Goal: Find specific page/section: Find specific page/section

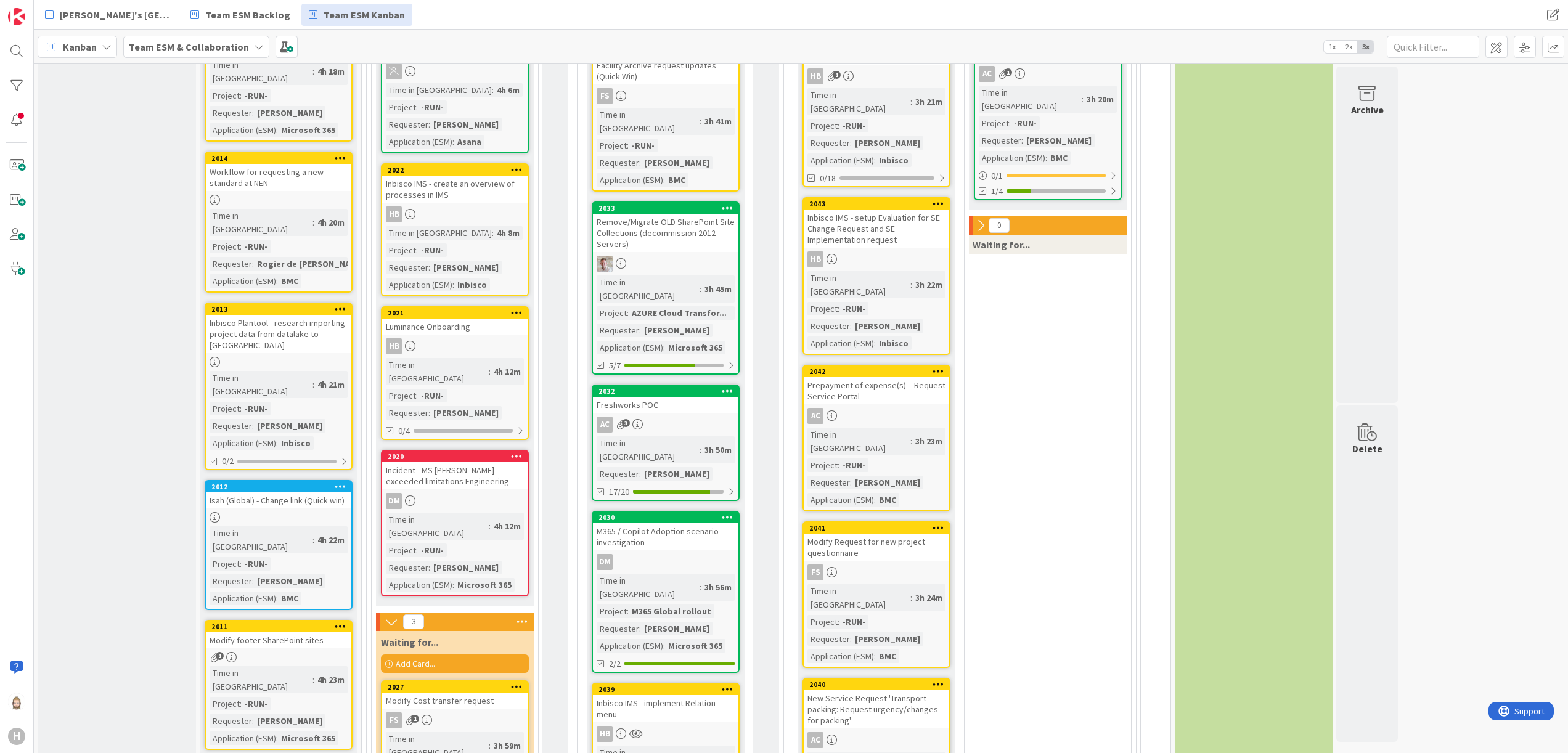
scroll to position [493, 0]
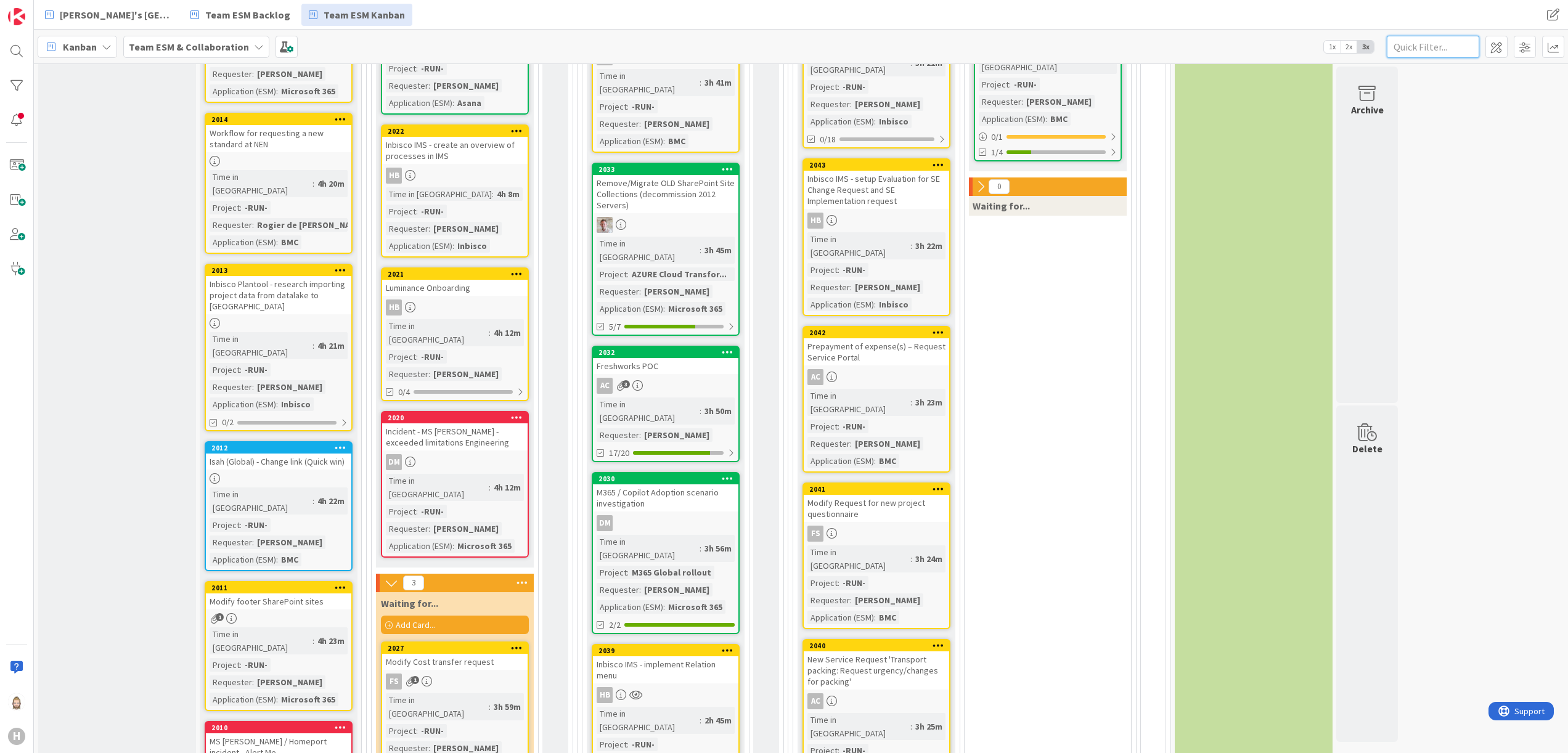
click at [1452, 42] on input "text" at bounding box center [1432, 47] width 93 height 22
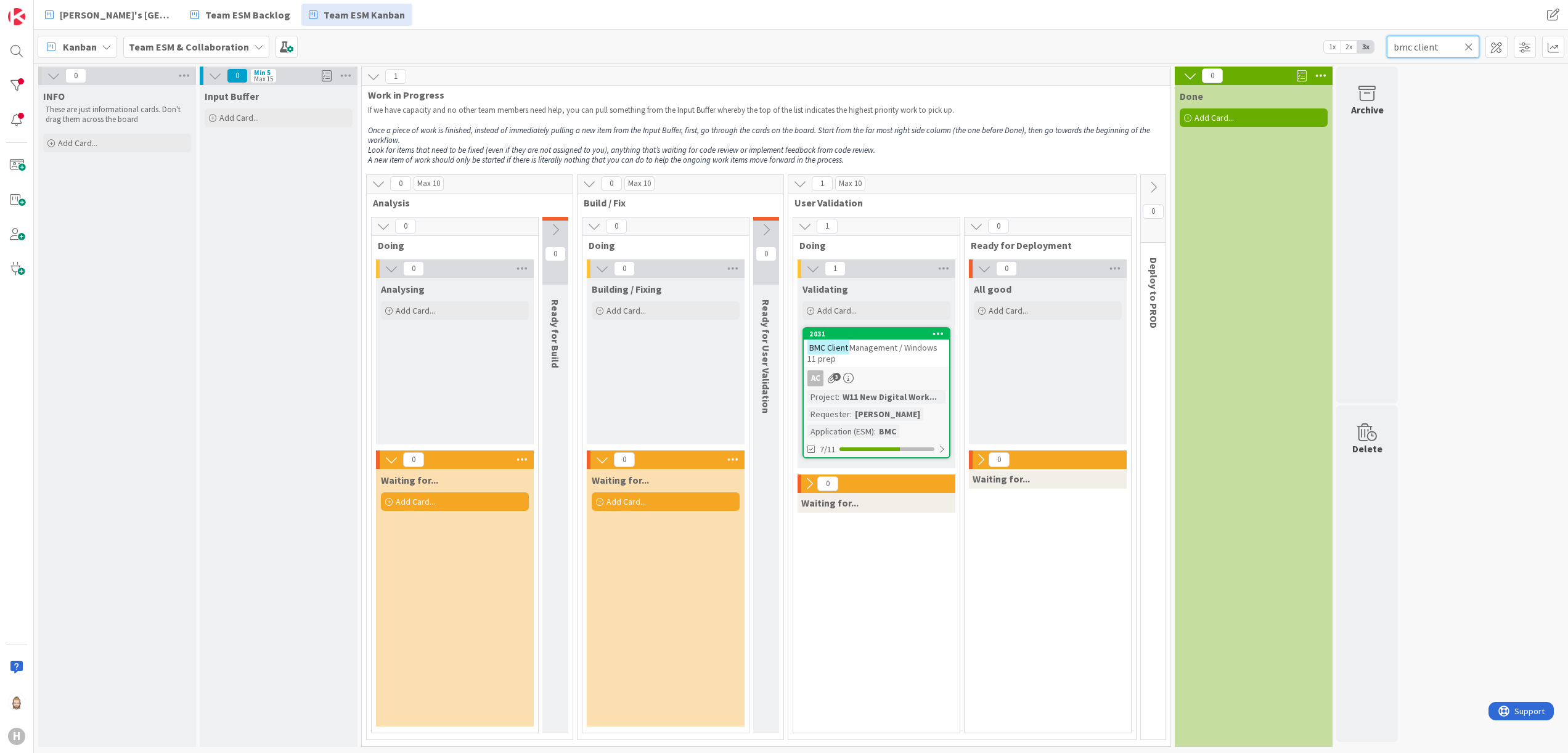
type input "bmc client"
click at [889, 359] on div "BMC Client Management / Windows 11 prep" at bounding box center [876, 353] width 145 height 27
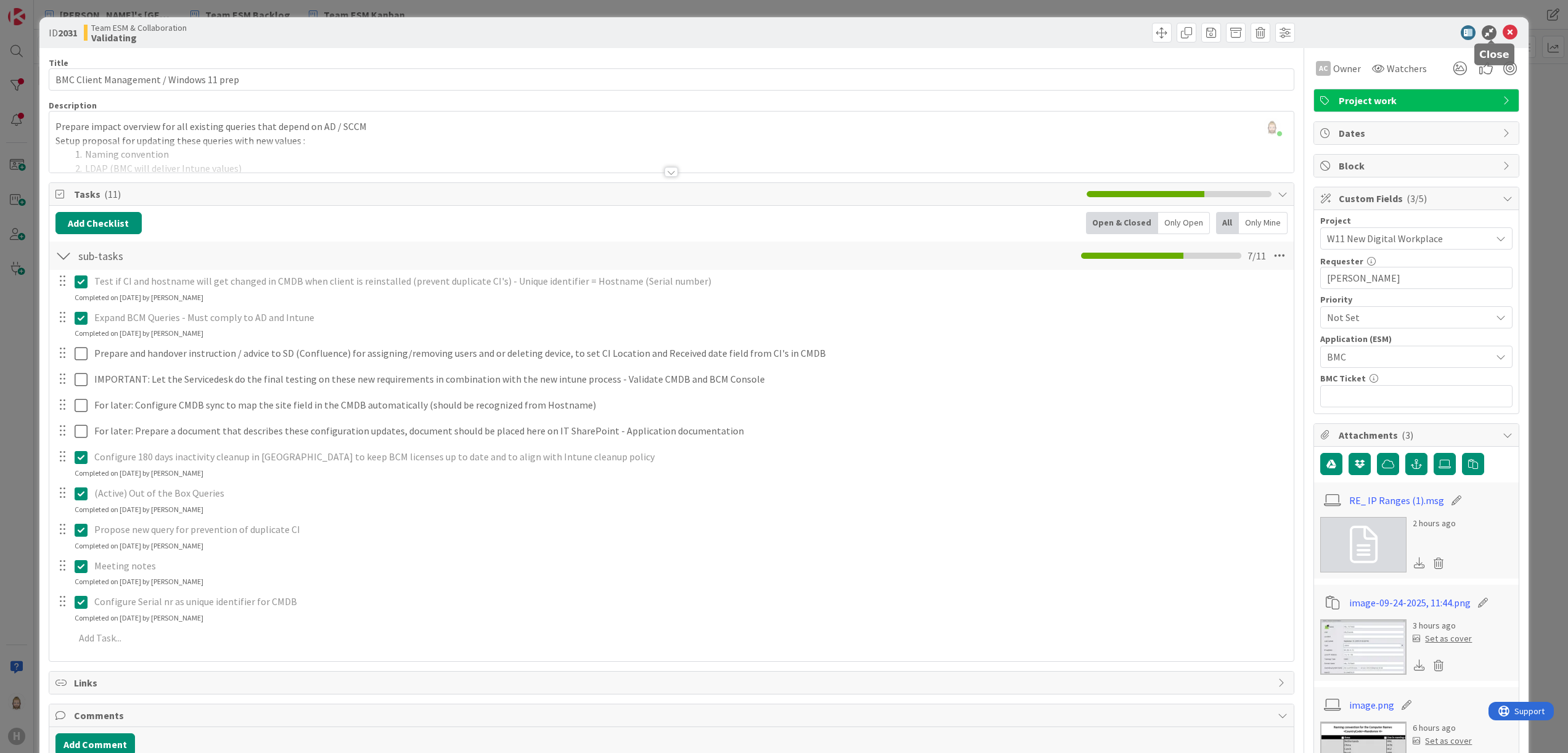
click at [1503, 30] on icon at bounding box center [1509, 32] width 15 height 15
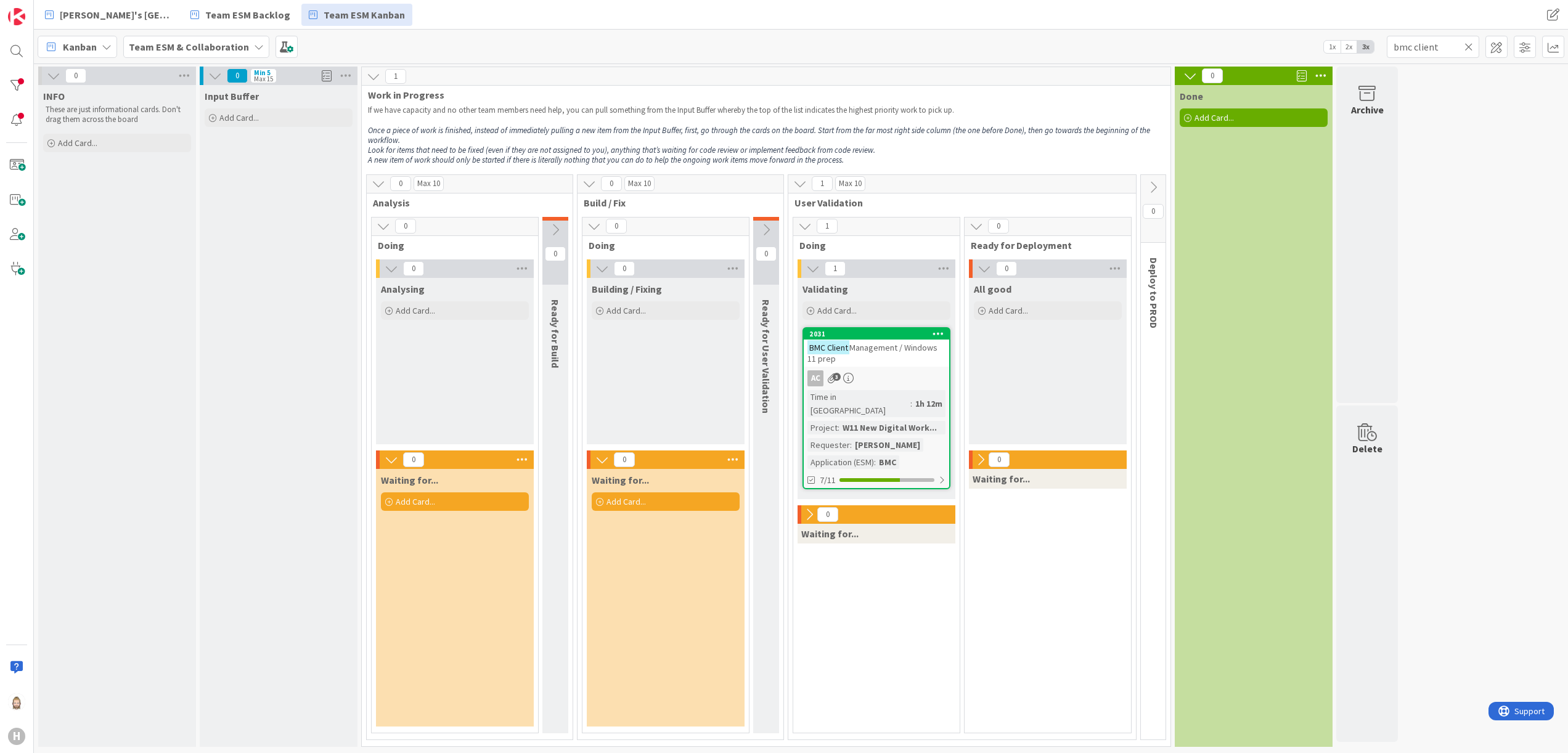
click at [1468, 46] on icon at bounding box center [1468, 46] width 9 height 11
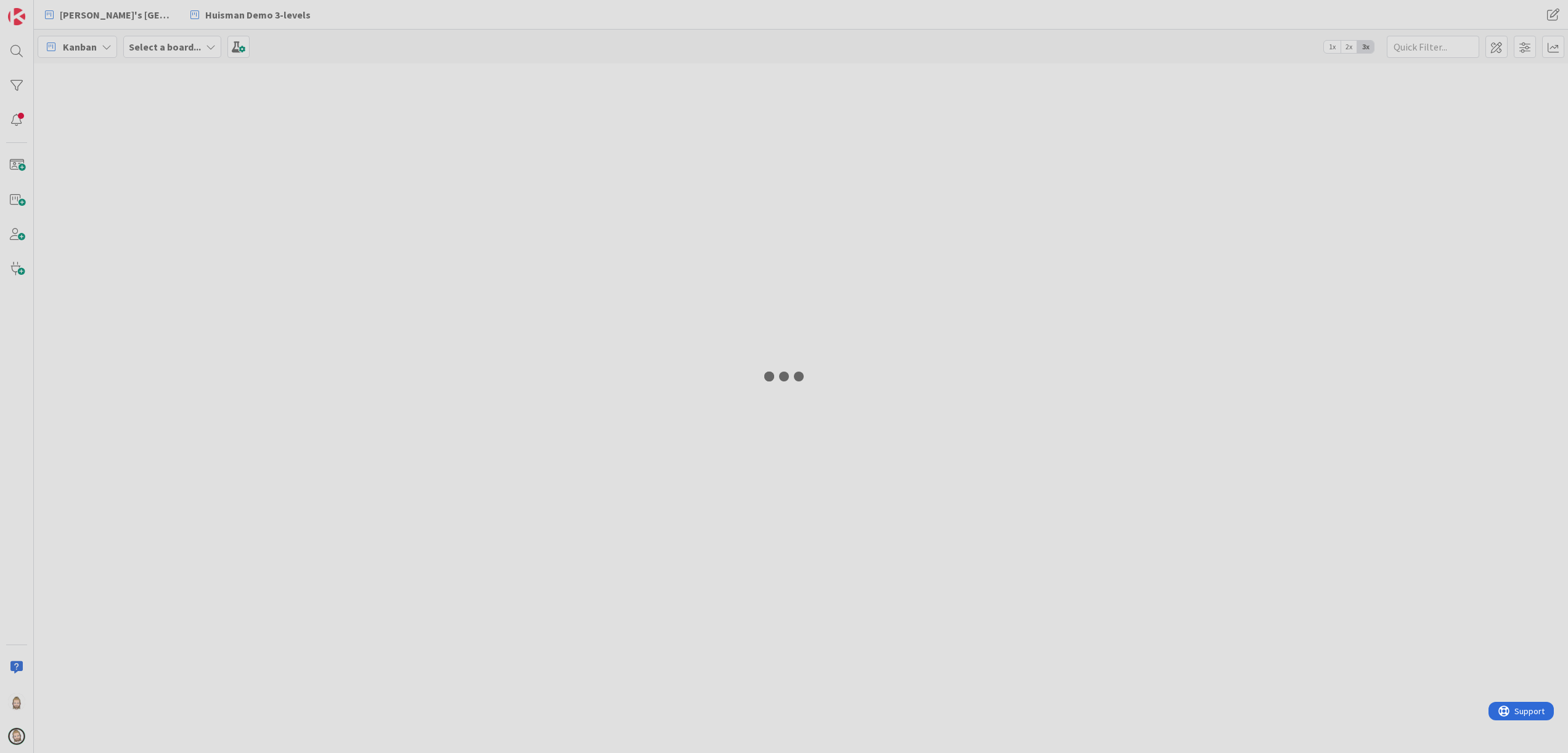
type input "bmc client"
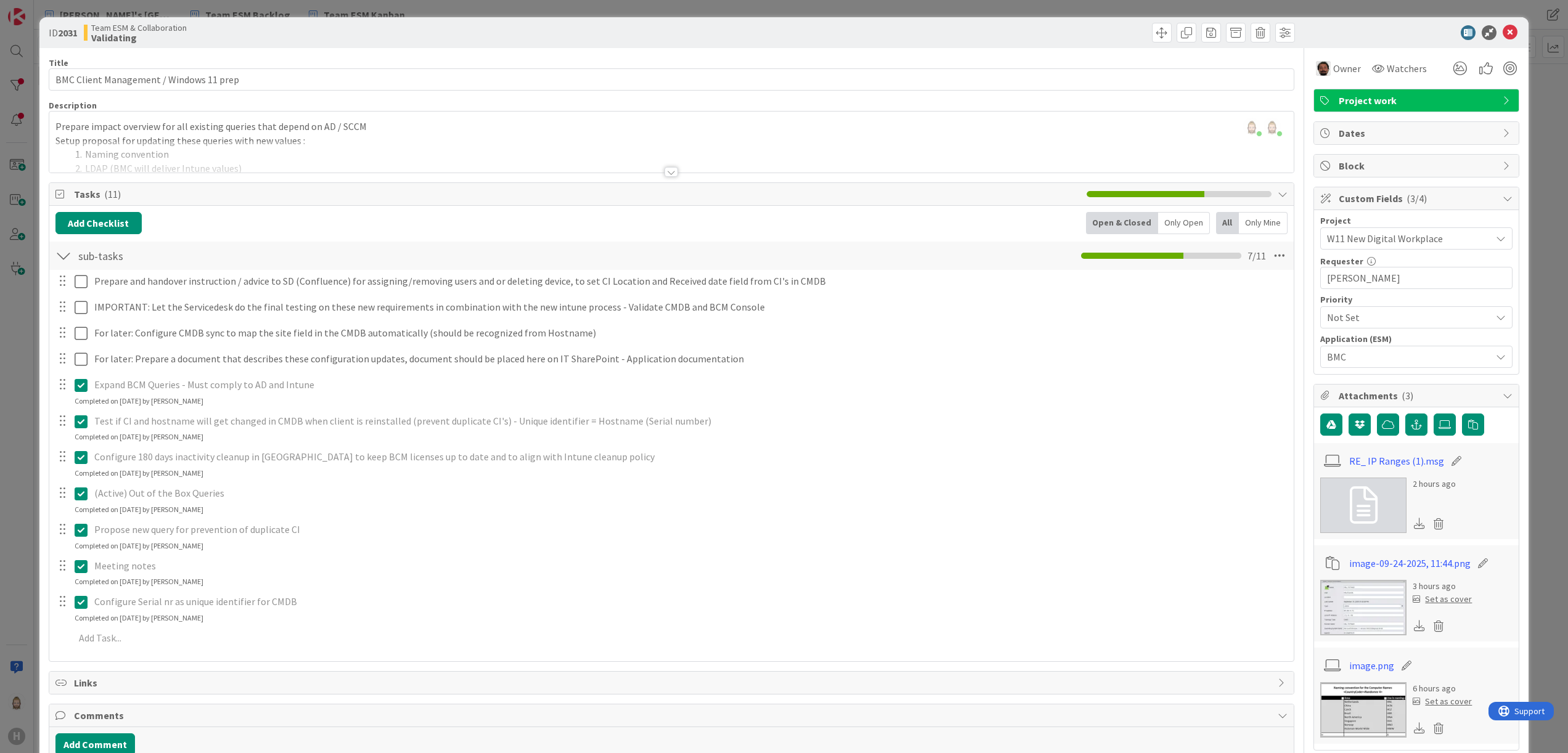
click at [1255, 193] on li at bounding box center [1263, 194] width 17 height 6
